Goal: Transaction & Acquisition: Book appointment/travel/reservation

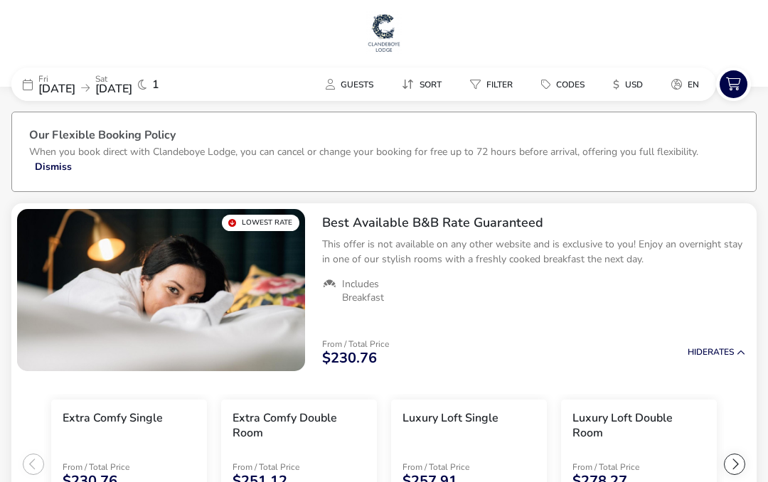
click at [617, 82] on icon "$" at bounding box center [616, 85] width 6 height 14
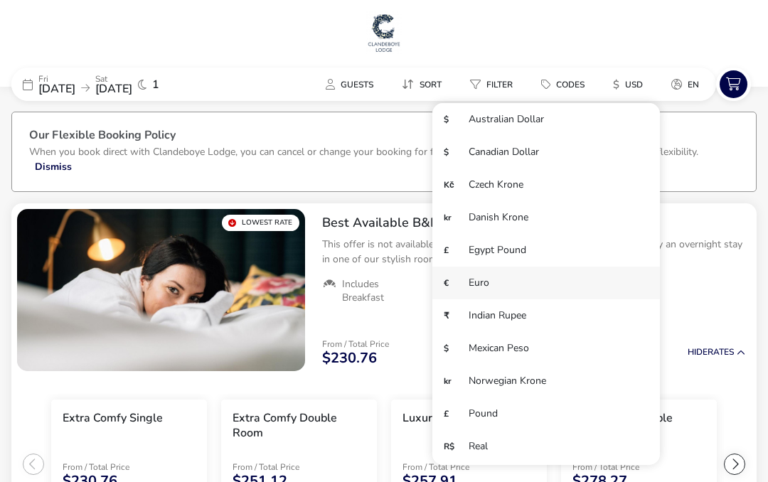
click at [496, 282] on li "€ Euro" at bounding box center [546, 283] width 228 height 33
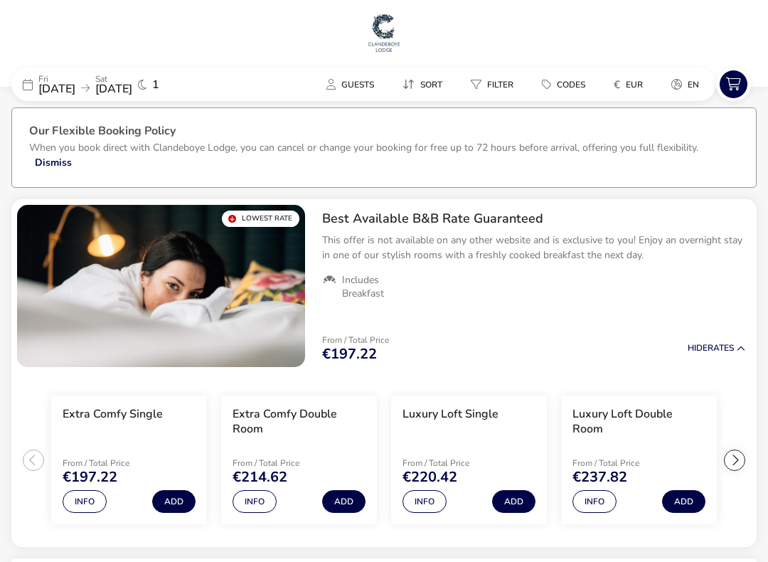
scroll to position [16, 0]
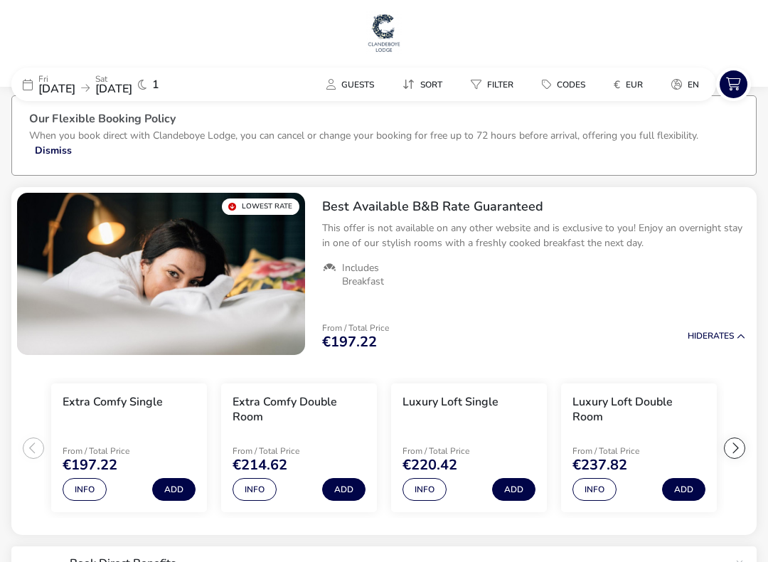
click at [615, 86] on icon "€" at bounding box center [617, 85] width 6 height 14
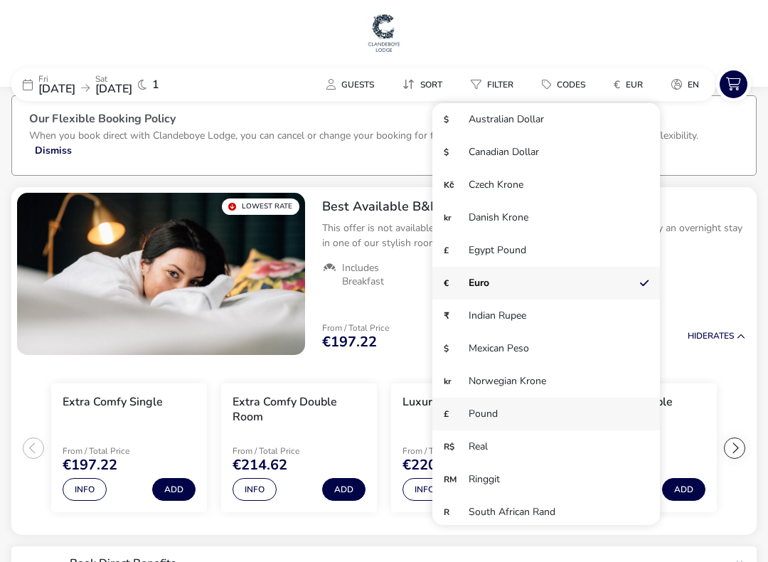
click at [481, 420] on li "£ Pound" at bounding box center [546, 414] width 228 height 33
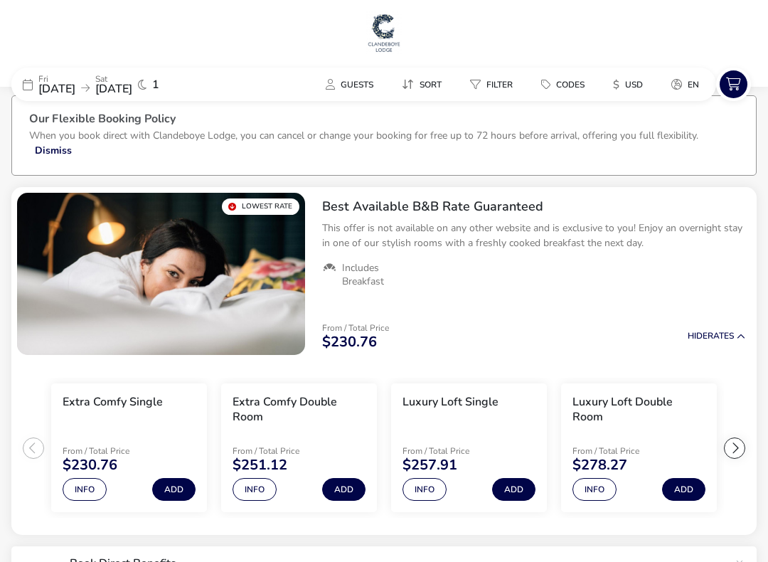
click at [590, 481] on button "Info" at bounding box center [594, 489] width 44 height 23
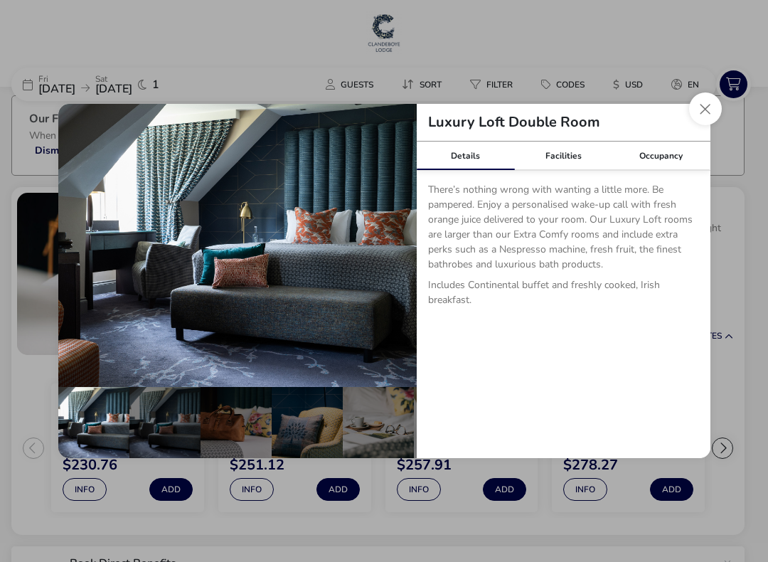
click at [700, 109] on button "Close dialog" at bounding box center [705, 108] width 33 height 33
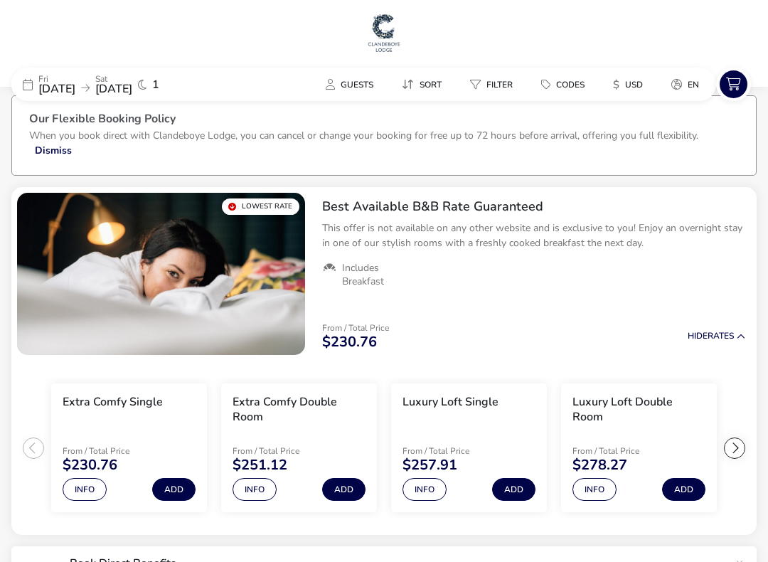
click at [613, 85] on icon "$" at bounding box center [616, 85] width 6 height 14
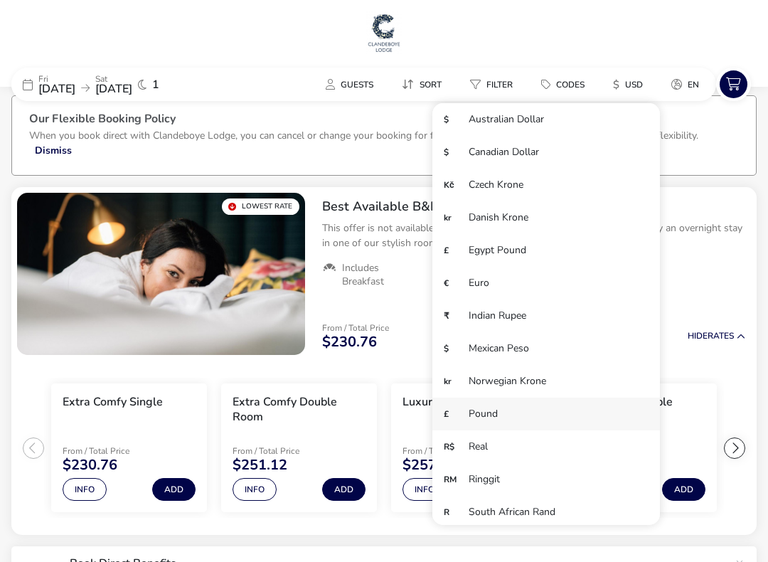
click at [490, 418] on li "£ Pound" at bounding box center [546, 414] width 228 height 33
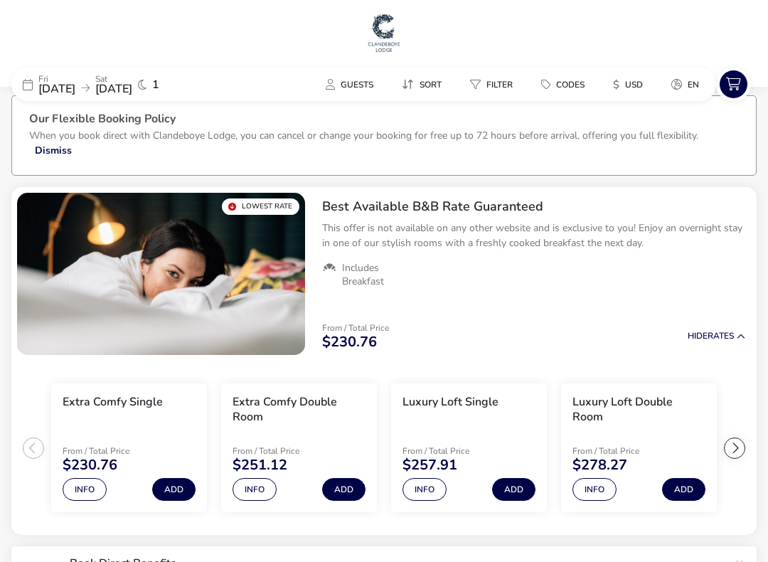
click at [618, 89] on icon "$" at bounding box center [616, 85] width 6 height 14
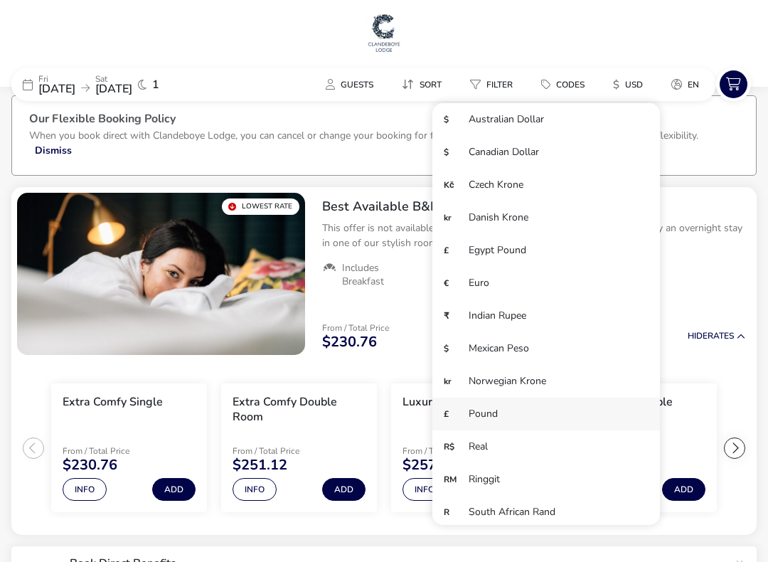
click at [475, 417] on li "£ Pound" at bounding box center [546, 414] width 228 height 33
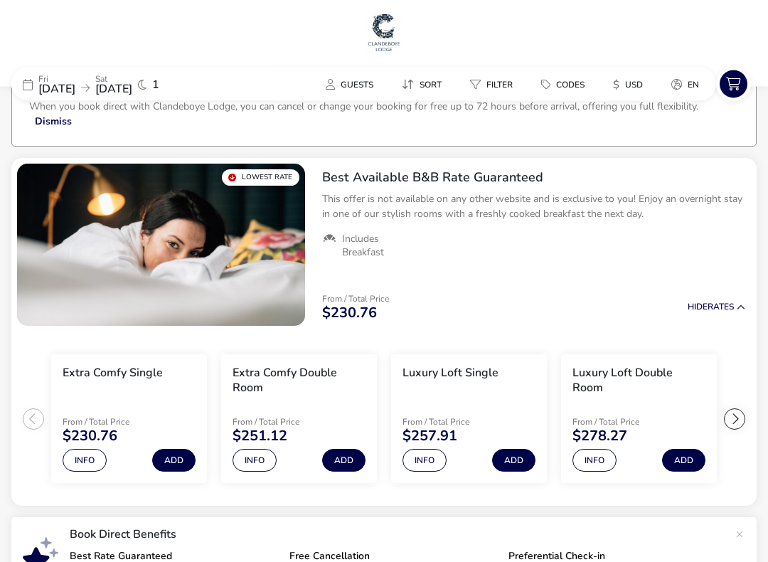
scroll to position [33, 0]
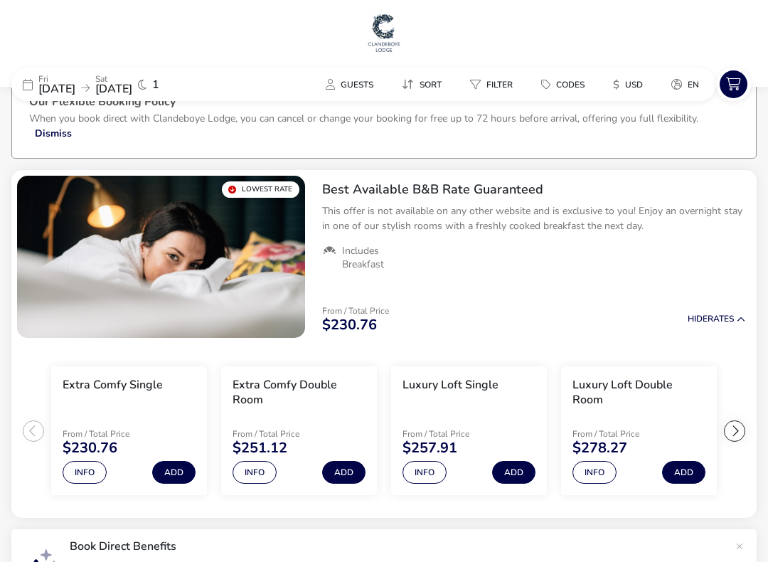
click at [618, 91] on icon "$" at bounding box center [616, 85] width 6 height 14
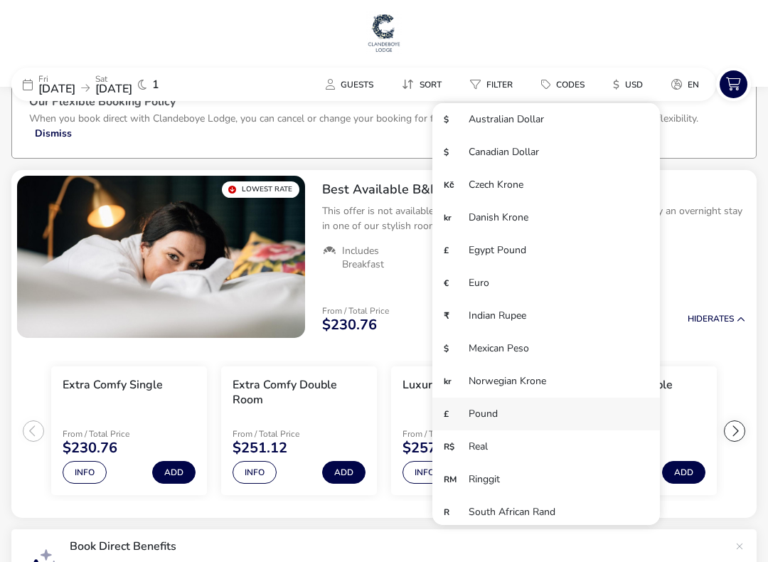
click at [465, 419] on li "£ Pound" at bounding box center [546, 414] width 228 height 33
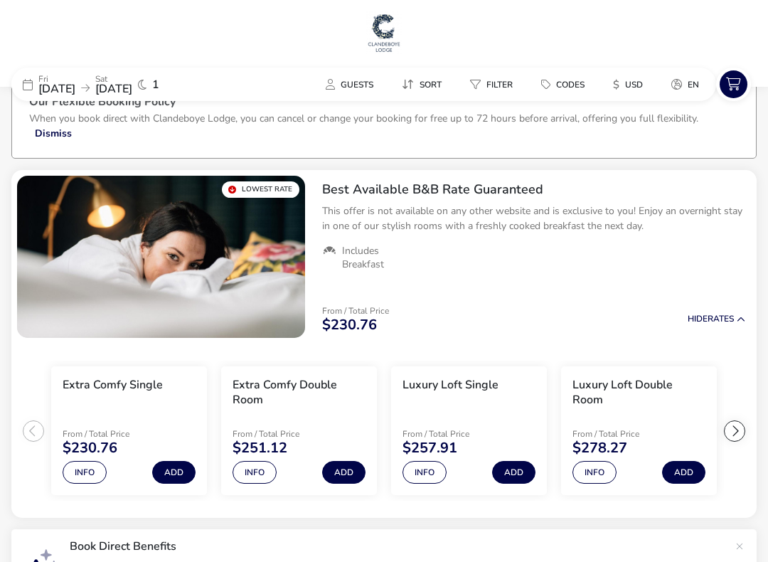
click at [618, 86] on icon "$" at bounding box center [616, 85] width 6 height 14
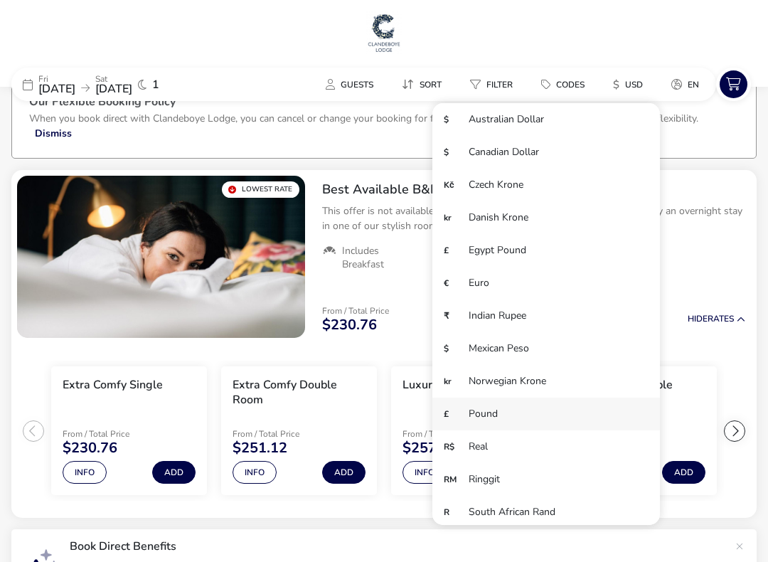
click at [499, 413] on li "£ Pound" at bounding box center [546, 414] width 228 height 33
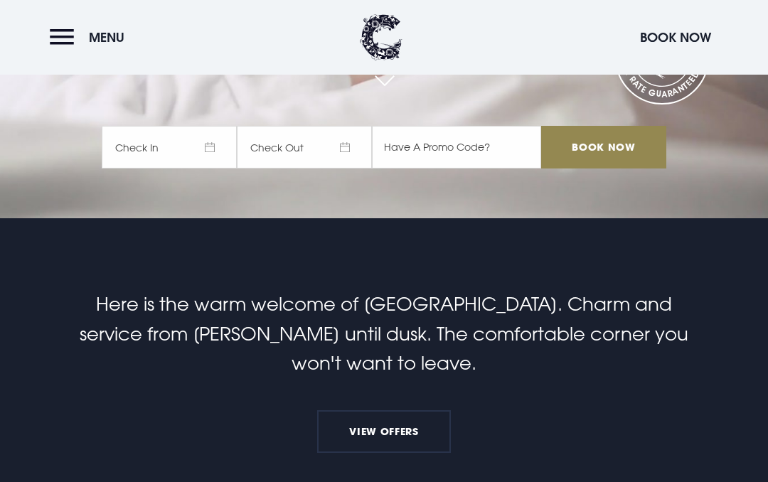
scroll to position [262, 0]
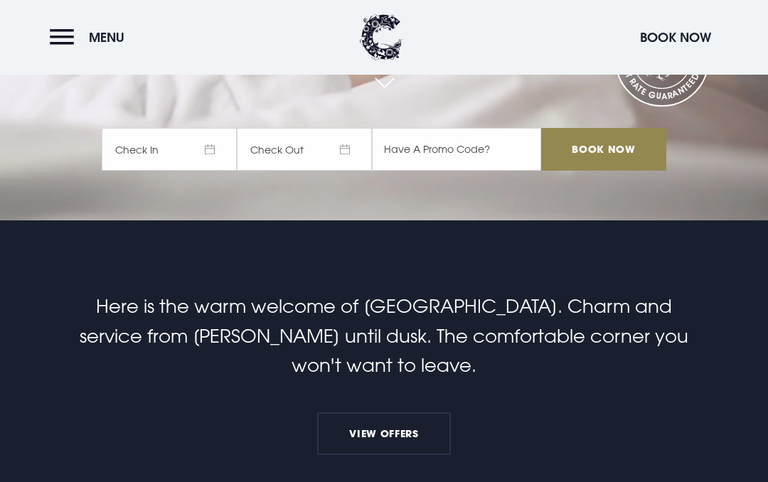
click at [607, 162] on input "Book Now" at bounding box center [603, 149] width 125 height 43
